Goal: Check status: Check status

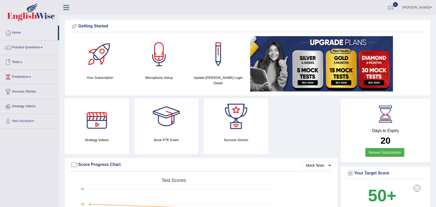
click at [20, 63] on link "Tests" at bounding box center [29, 61] width 59 height 13
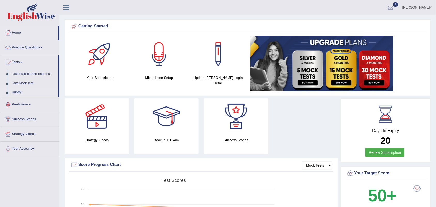
click at [19, 92] on link "History" at bounding box center [34, 92] width 48 height 9
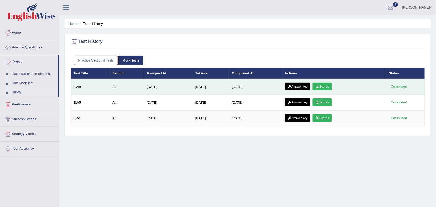
click at [325, 87] on link "Scores" at bounding box center [322, 87] width 19 height 8
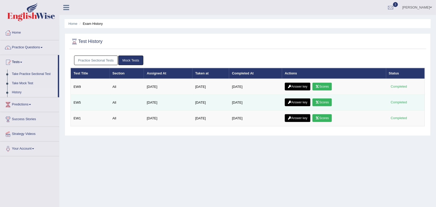
click at [325, 104] on link "Scores" at bounding box center [322, 102] width 19 height 8
click at [327, 103] on link "Scores" at bounding box center [322, 102] width 19 height 8
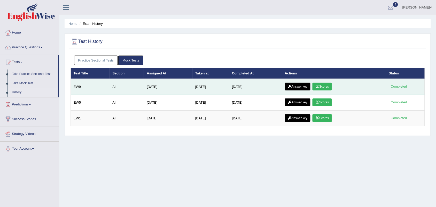
click at [326, 87] on link "Scores" at bounding box center [322, 87] width 19 height 8
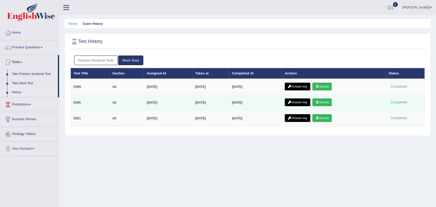
click at [326, 101] on link "Scores" at bounding box center [322, 102] width 19 height 8
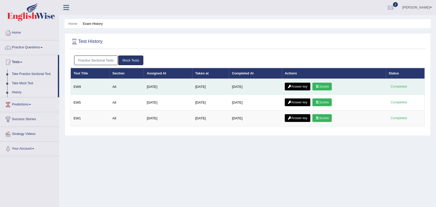
click at [327, 85] on link "Scores" at bounding box center [322, 87] width 19 height 8
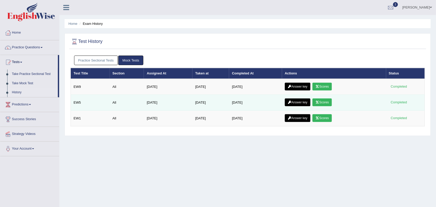
click at [327, 102] on link "Scores" at bounding box center [322, 102] width 19 height 8
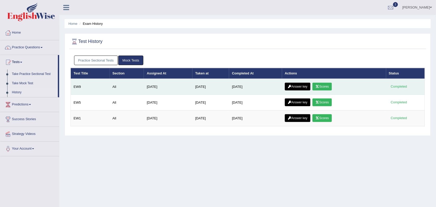
click at [323, 88] on link "Scores" at bounding box center [322, 87] width 19 height 8
